Goal: Information Seeking & Learning: Learn about a topic

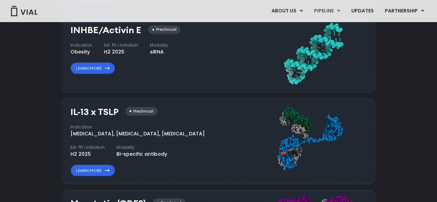
scroll to position [631, 0]
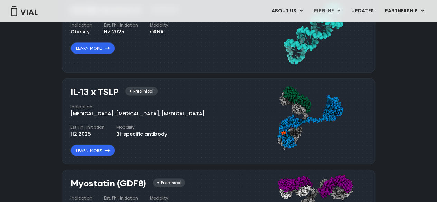
drag, startPoint x: 119, startPoint y: 134, endPoint x: 69, endPoint y: 138, distance: 49.9
click at [69, 138] on div "IL-13 x TSLP Preclinical Indication [MEDICAL_DATA], [MEDICAL_DATA], [MEDICAL_DA…" at bounding box center [218, 121] width 313 height 86
copy div "Bi-specific antibody"
drag, startPoint x: 71, startPoint y: 112, endPoint x: 134, endPoint y: 115, distance: 63.0
click at [134, 115] on div "[MEDICAL_DATA], [MEDICAL_DATA], [MEDICAL_DATA]" at bounding box center [137, 113] width 134 height 7
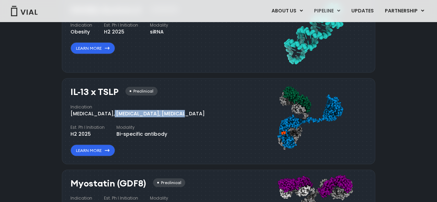
copy div "[MEDICAL_DATA], [MEDICAL_DATA]"
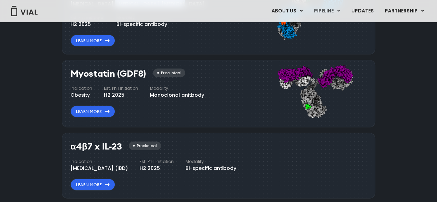
scroll to position [741, 0]
drag, startPoint x: 90, startPoint y: 94, endPoint x: 64, endPoint y: 94, distance: 26.3
click at [64, 94] on div "Myostatin (GDF8) Preclinical Indication Obesity Est. Ph I Initiation H2 2025 Mo…" at bounding box center [218, 94] width 313 height 68
copy div "Obesity"
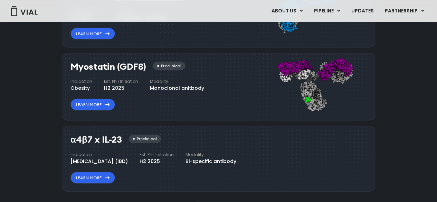
scroll to position [748, 0]
drag, startPoint x: 143, startPoint y: 65, endPoint x: 57, endPoint y: 63, distance: 86.0
copy h3 "Myostatin (GDF8)"
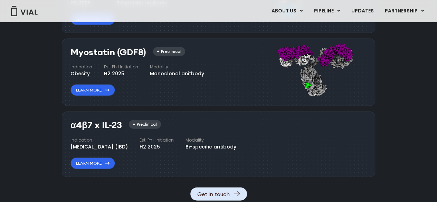
drag, startPoint x: 121, startPoint y: 121, endPoint x: 61, endPoint y: 118, distance: 60.2
copy h3 "α4β7 x IL-23"
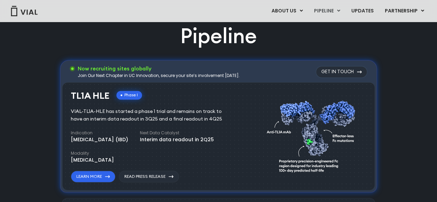
scroll to position [435, 0]
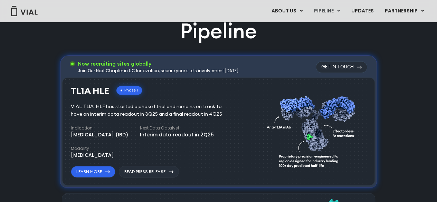
drag, startPoint x: 108, startPoint y: 88, endPoint x: 53, endPoint y: 86, distance: 55.0
copy h3 "TL1A HLE"
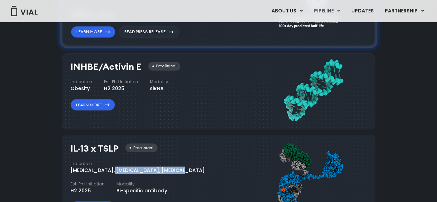
scroll to position [575, 0]
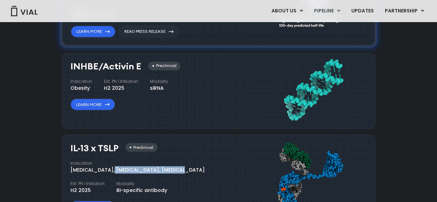
drag, startPoint x: 140, startPoint y: 63, endPoint x: 55, endPoint y: 62, distance: 84.3
click at [55, 62] on div "Pipeline Now recruiting sites globally Join Our Next Chapter in UC Innovation, …" at bounding box center [218, 132] width 421 height 511
copy h3 "INHBE/Activin E"
drag, startPoint x: 118, startPoint y: 147, endPoint x: 63, endPoint y: 141, distance: 55.9
click at [63, 141] on div "IL-13 x TSLP Preclinical Indication [MEDICAL_DATA], [MEDICAL_DATA], [MEDICAL_DA…" at bounding box center [218, 177] width 313 height 86
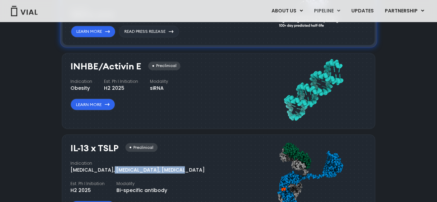
copy h3 "IL-13 x TSLP"
